Goal: Information Seeking & Learning: Learn about a topic

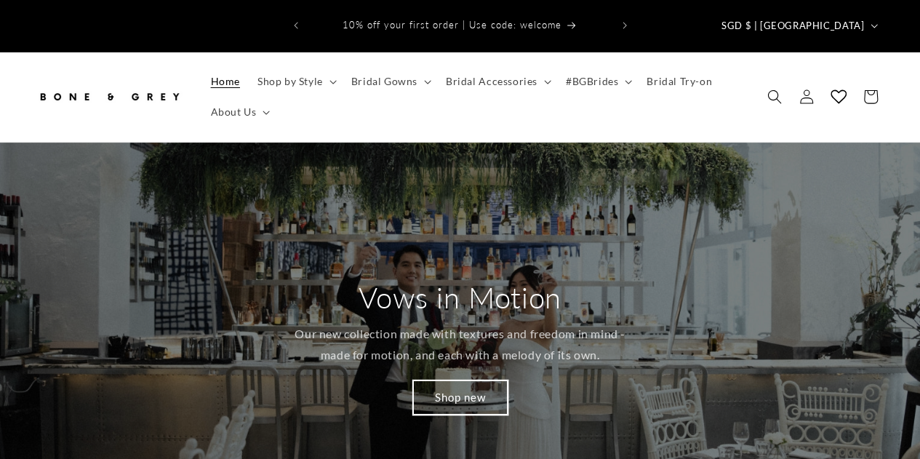
click at [458, 380] on link "Shop new" at bounding box center [460, 397] width 95 height 34
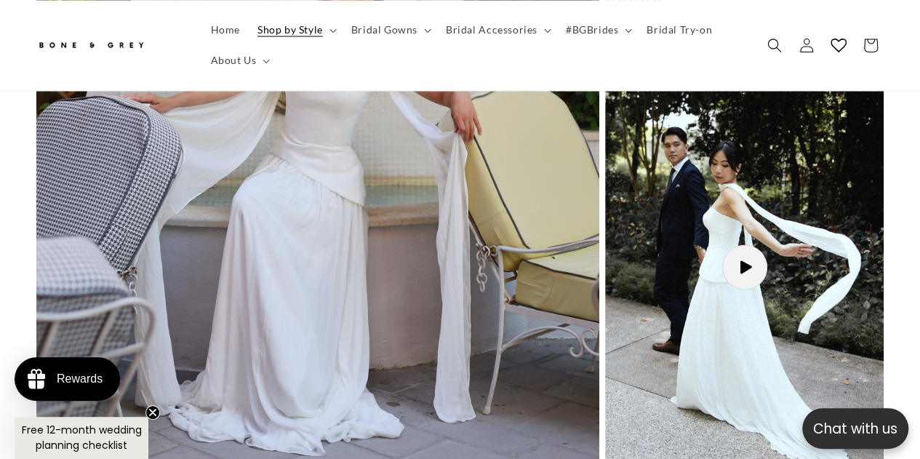
scroll to position [1309, 0]
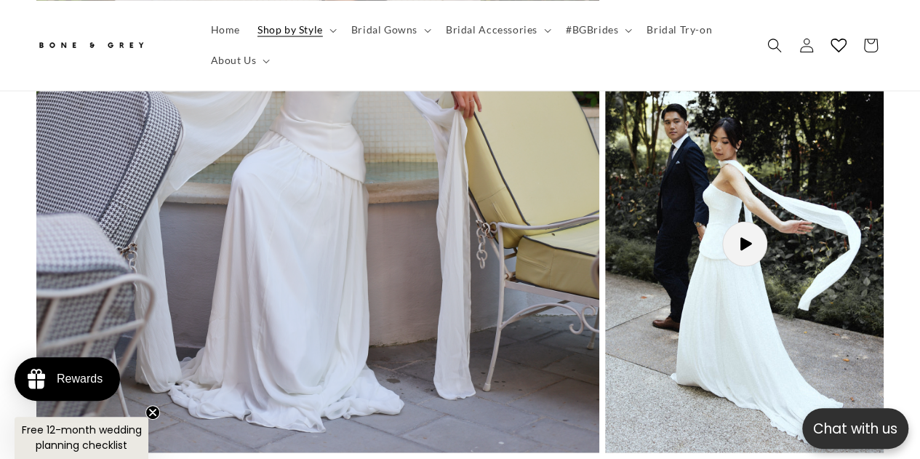
click at [735, 222] on button "Load video: Elsa as as Song" at bounding box center [744, 243] width 279 height 417
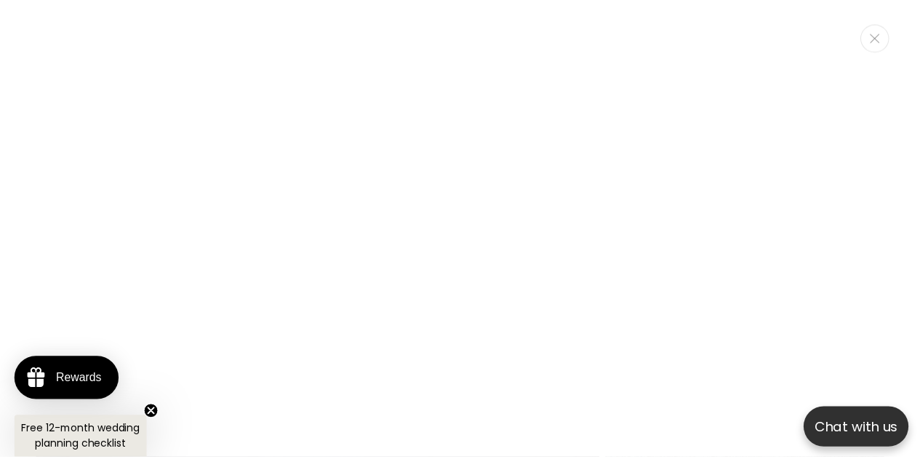
scroll to position [0, 614]
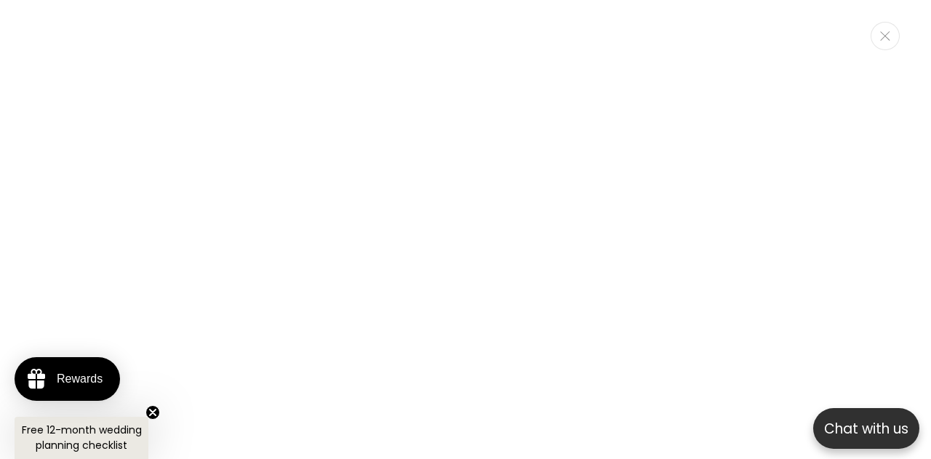
click at [887, 34] on icon "Close" at bounding box center [884, 35] width 9 height 9
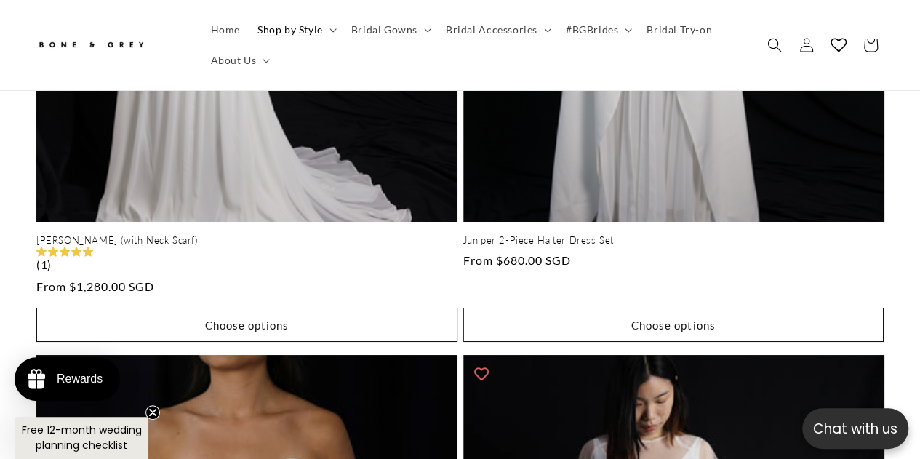
scroll to position [0, 303]
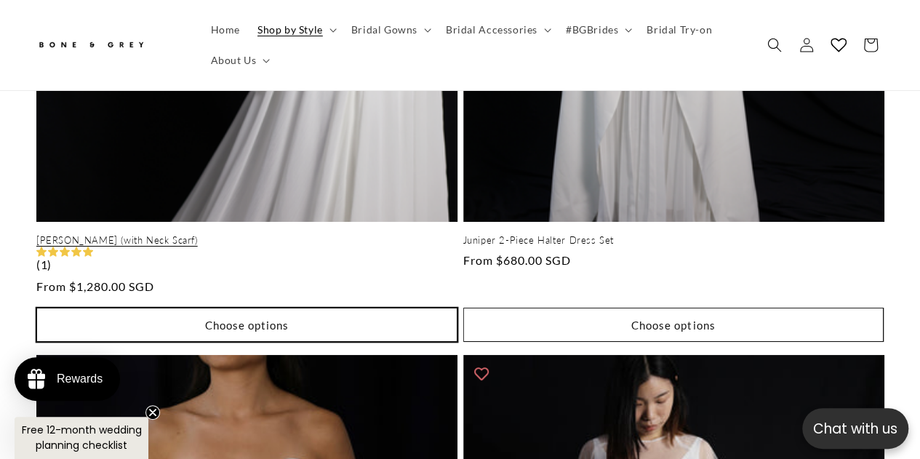
drag, startPoint x: 250, startPoint y: 293, endPoint x: 227, endPoint y: 297, distance: 23.7
click at [327, 308] on button "Choose options" at bounding box center [246, 325] width 421 height 34
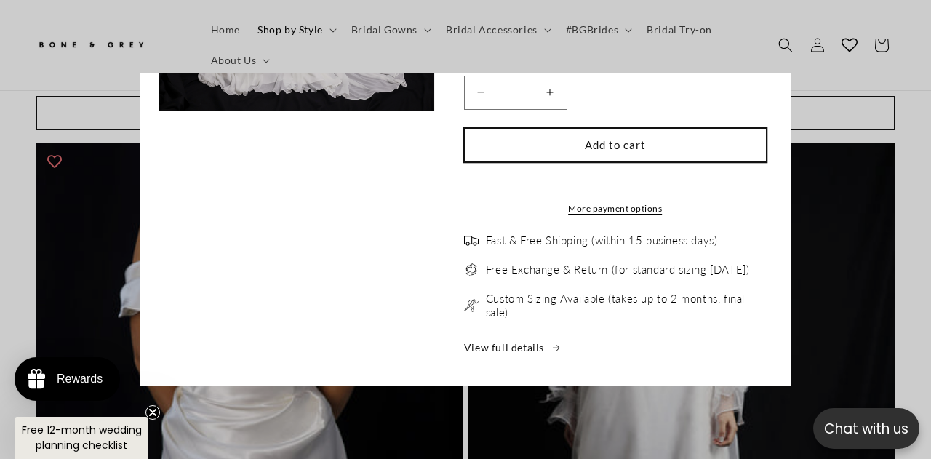
scroll to position [412, 0]
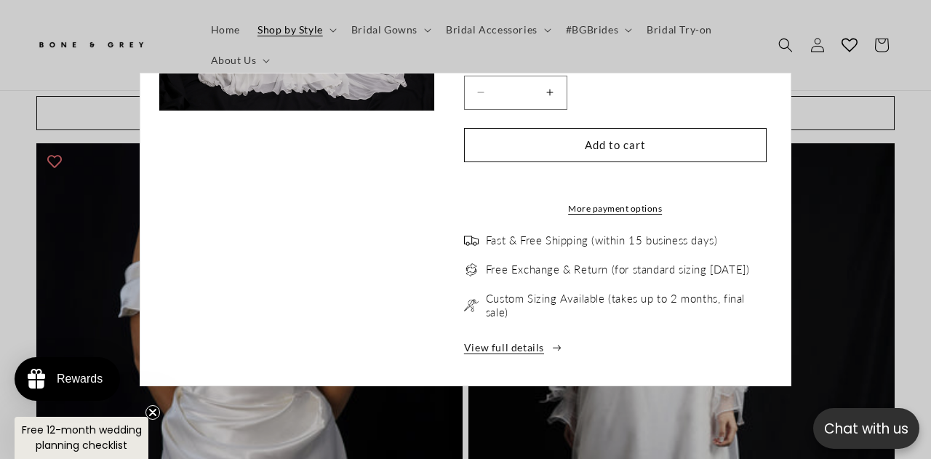
click at [553, 350] on icon "Choose options for Elsa (with Neck Scarf)" at bounding box center [557, 348] width 9 height 7
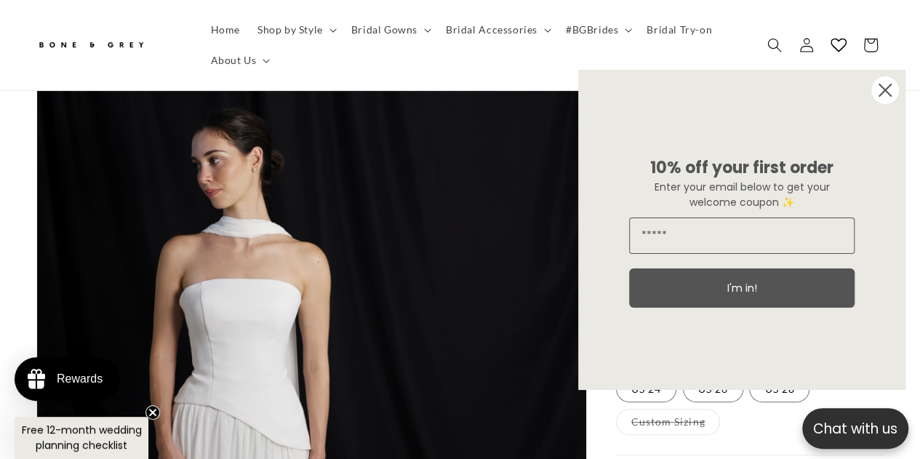
click at [878, 90] on circle "Close dialog" at bounding box center [885, 90] width 28 height 28
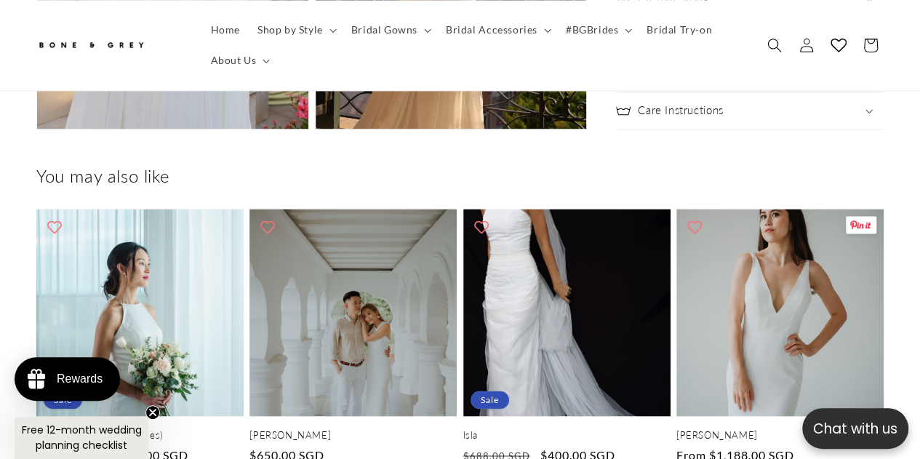
scroll to position [3782, 0]
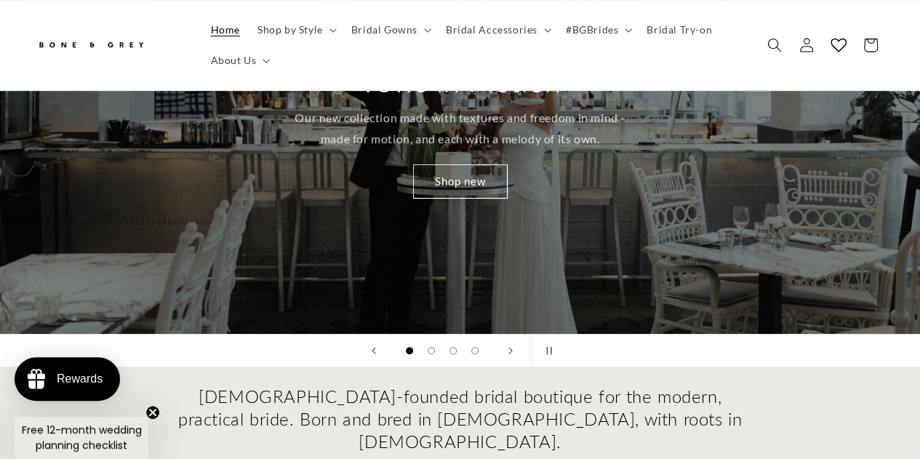
scroll to position [218, 0]
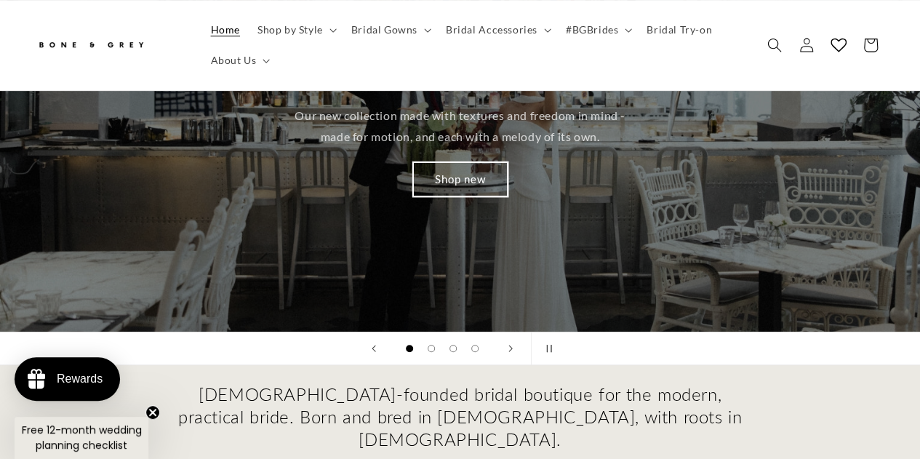
click at [457, 161] on link "Shop new" at bounding box center [460, 178] width 95 height 34
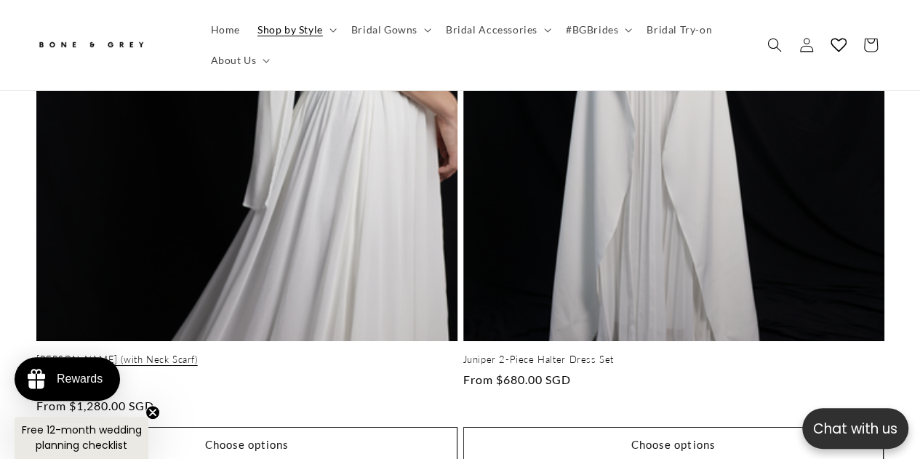
scroll to position [5236, 0]
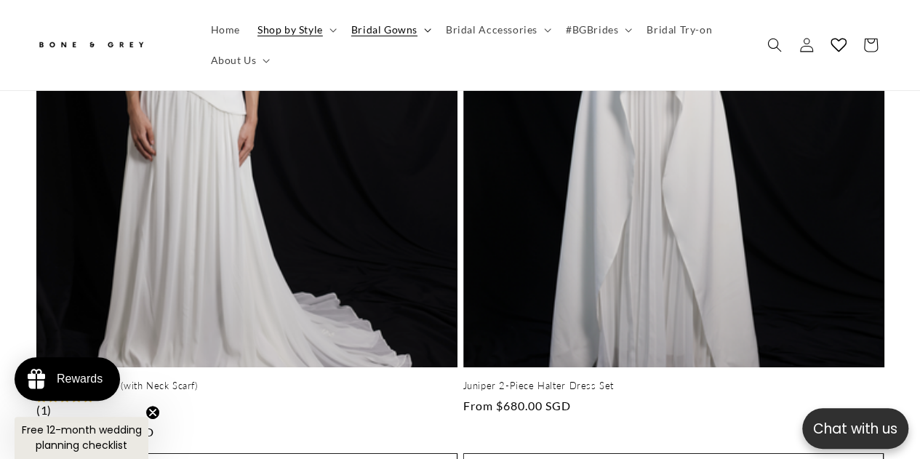
click at [425, 30] on icon at bounding box center [427, 30] width 7 height 4
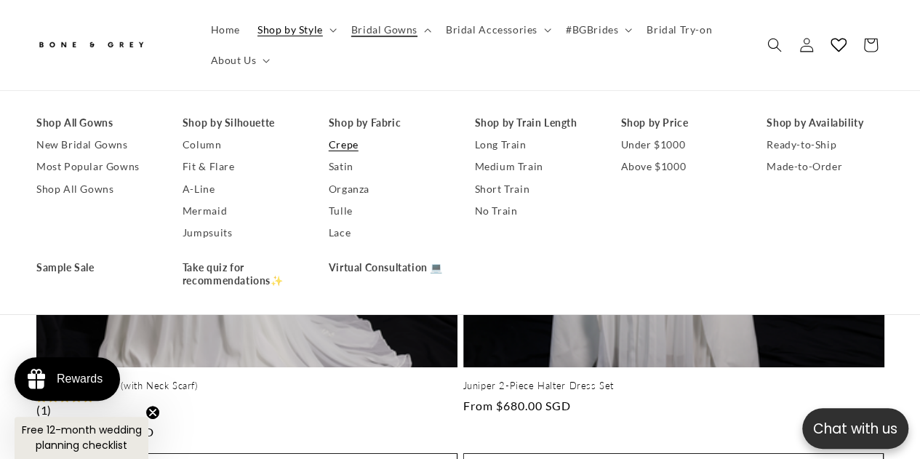
scroll to position [0, 0]
click at [349, 173] on link "Satin" at bounding box center [387, 167] width 117 height 22
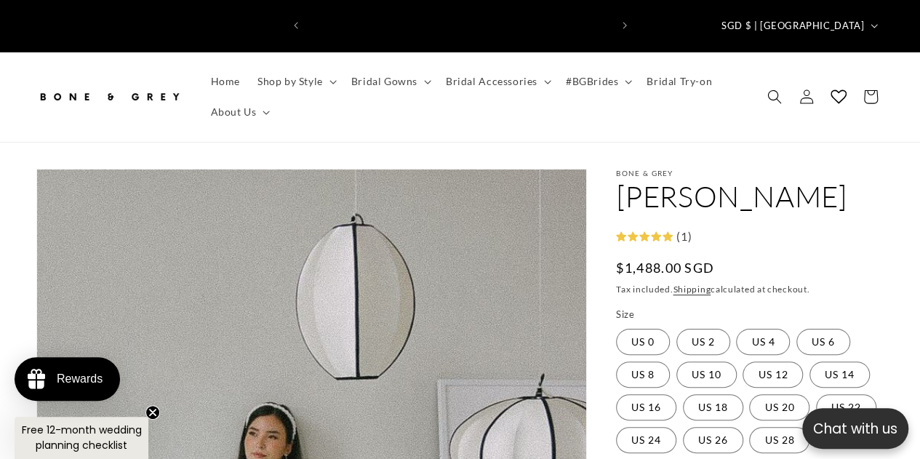
scroll to position [0, 303]
click at [263, 111] on icon at bounding box center [266, 113] width 7 height 4
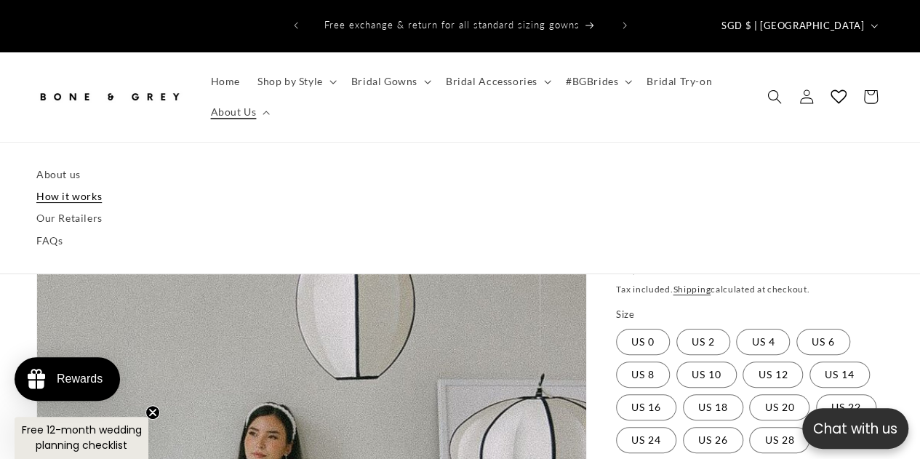
click at [50, 185] on link "How it works" at bounding box center [459, 196] width 847 height 22
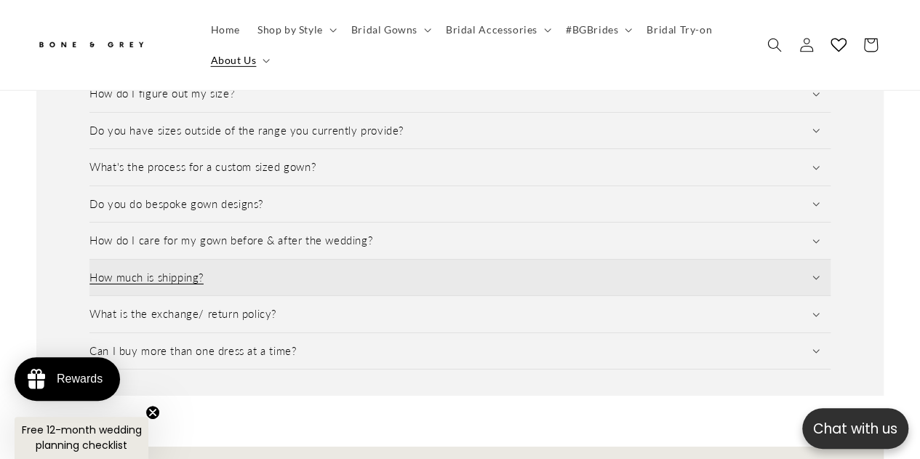
scroll to position [2327, 0]
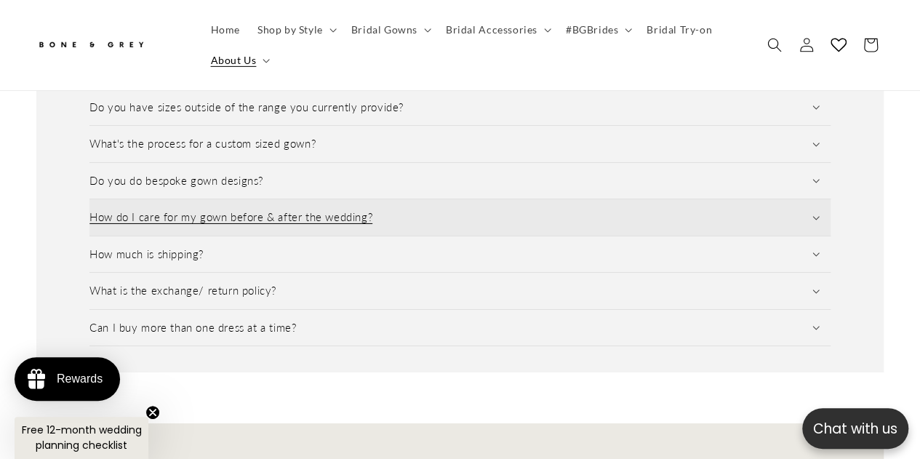
click at [286, 210] on h3 "How do I care for my gown before & after the wedding?" at bounding box center [230, 217] width 283 height 15
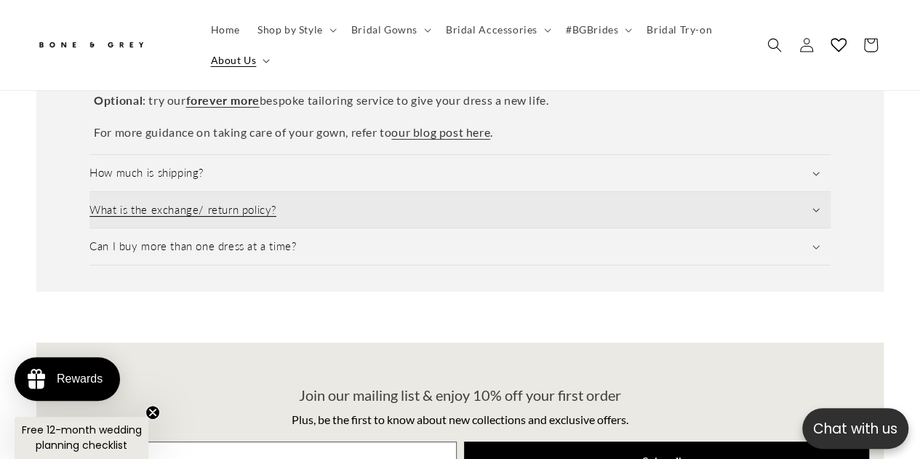
scroll to position [0, 604]
click at [263, 192] on summary "What is the exchange/ return policy?" at bounding box center [459, 210] width 741 height 36
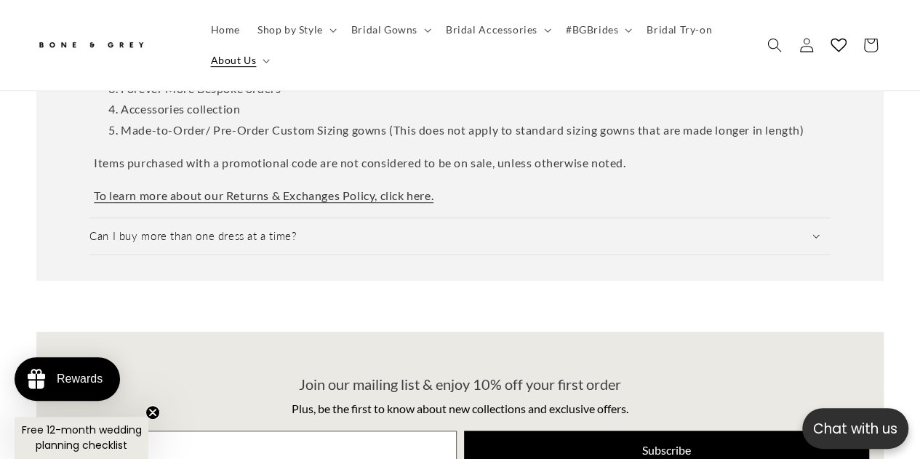
scroll to position [0, 0]
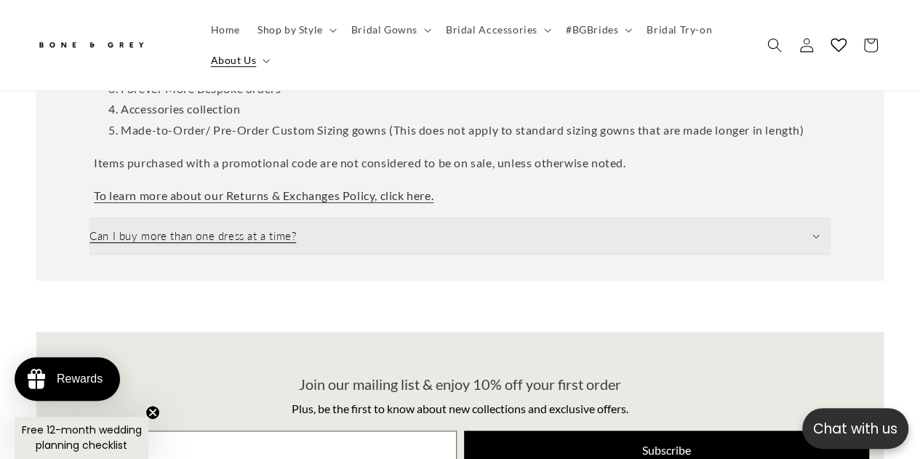
click at [285, 229] on h3 "Can I buy more than one dress at a time?" at bounding box center [192, 236] width 207 height 15
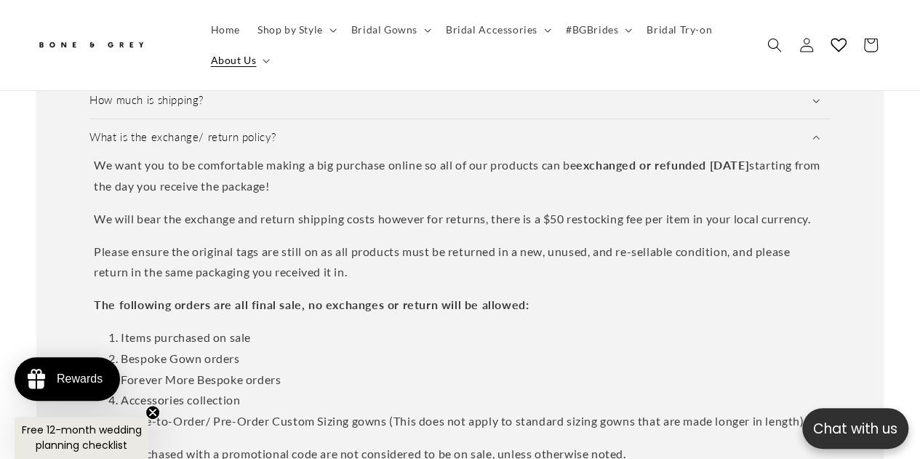
scroll to position [0, 303]
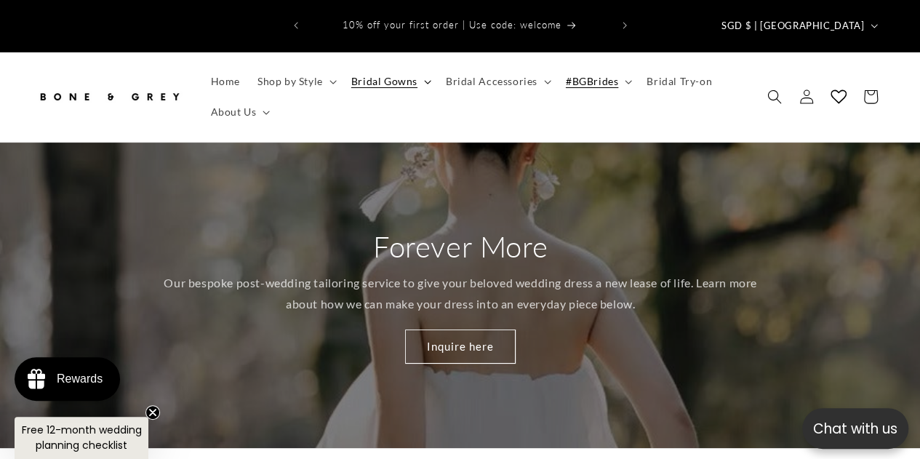
click at [396, 75] on span "Bridal Gowns" at bounding box center [384, 81] width 66 height 13
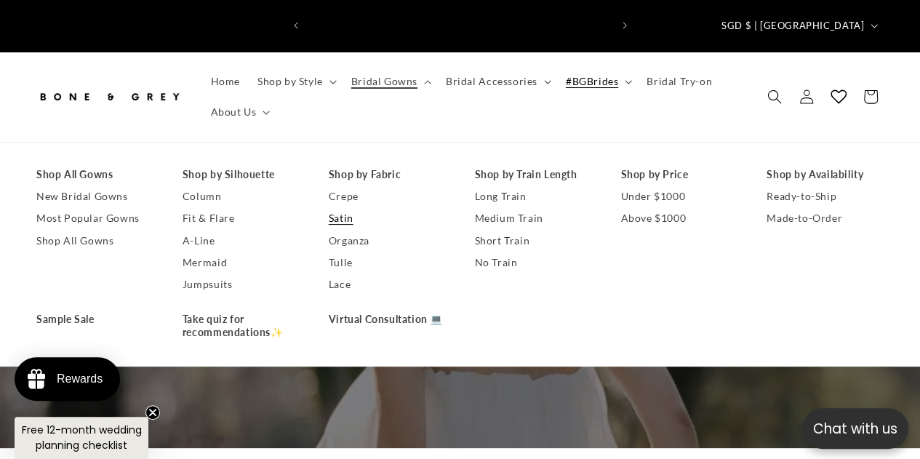
scroll to position [0, 303]
click at [113, 185] on link "New Bridal Gowns" at bounding box center [94, 196] width 117 height 22
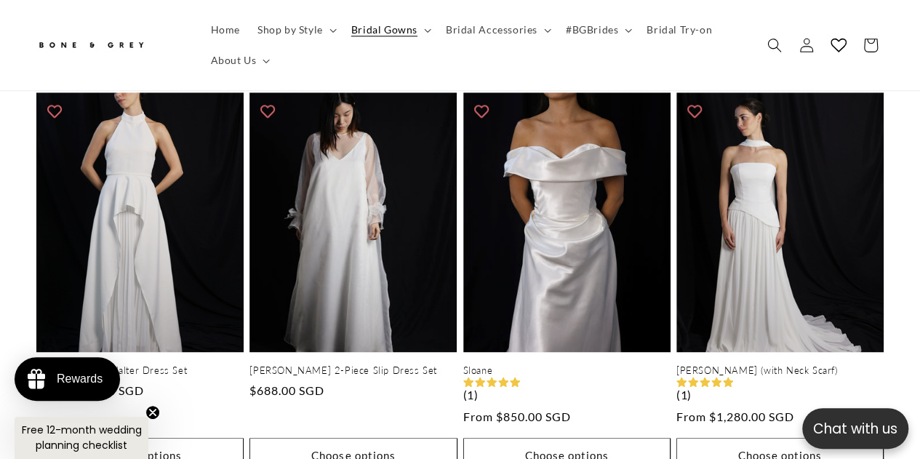
scroll to position [727, 0]
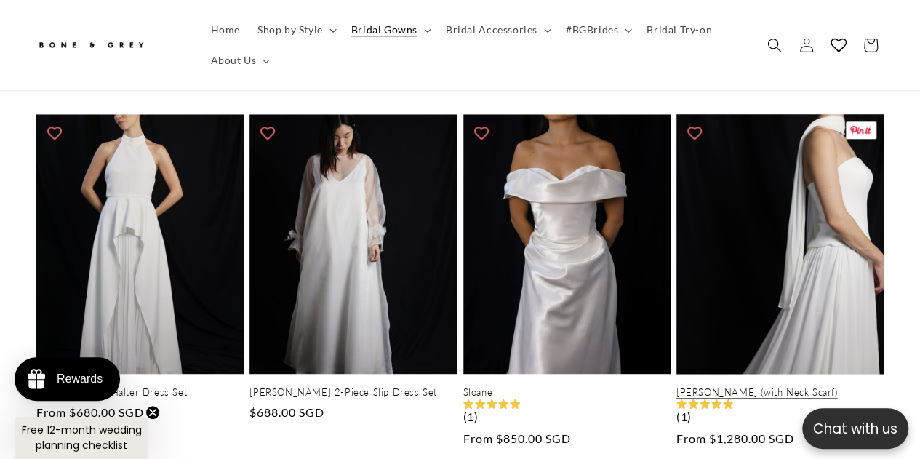
click at [818, 386] on link "[PERSON_NAME] (with Neck Scarf)" at bounding box center [779, 392] width 207 height 12
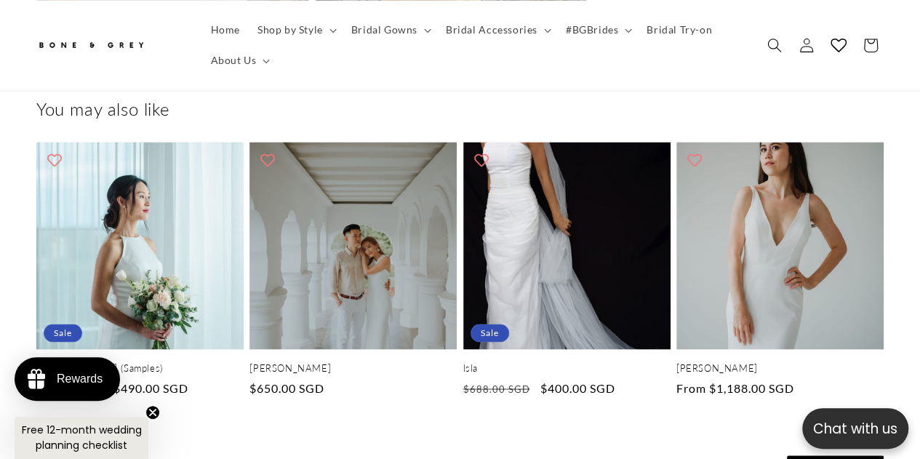
scroll to position [3855, 0]
